Goal: Task Accomplishment & Management: Use online tool/utility

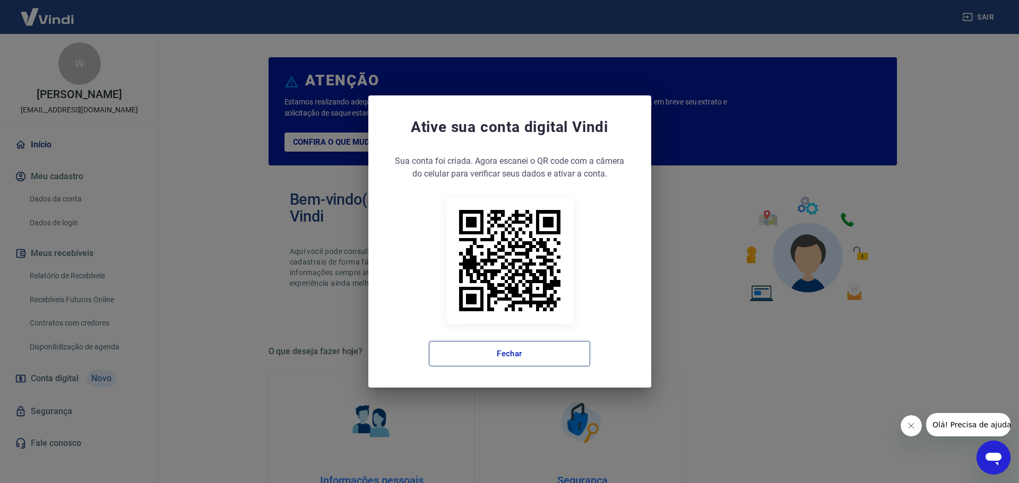
click at [529, 361] on button "Fechar" at bounding box center [509, 353] width 161 height 25
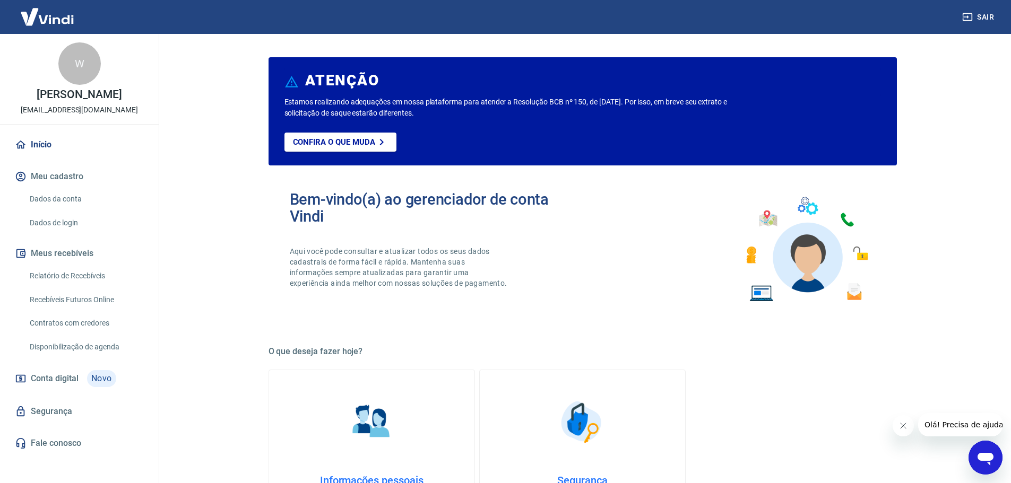
click at [78, 298] on link "Recebíveis Futuros Online" at bounding box center [85, 300] width 120 height 22
